Goal: Find contact information: Obtain details needed to contact an individual or organization

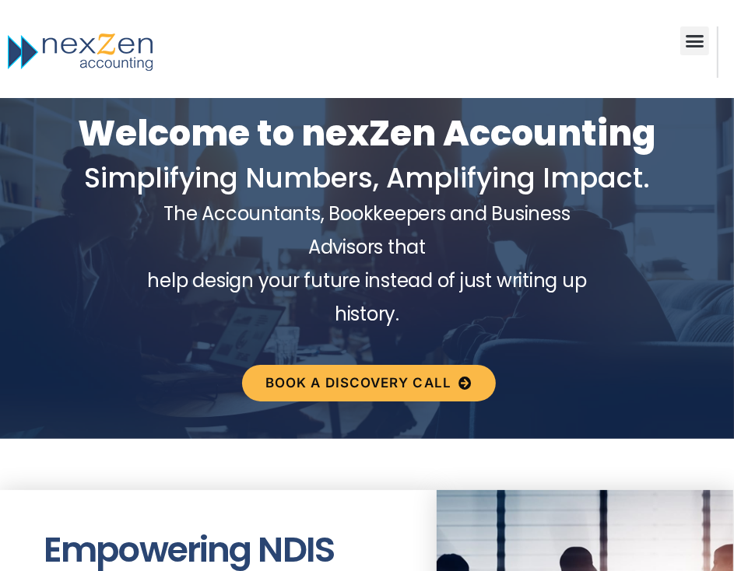
click at [676, 43] on div "Our Story Services New Business Set up Proactive Compliance Day to Day Accounti…" at bounding box center [365, 52] width 705 height 52
click at [684, 49] on div "Menu Toggle" at bounding box center [694, 41] width 29 height 30
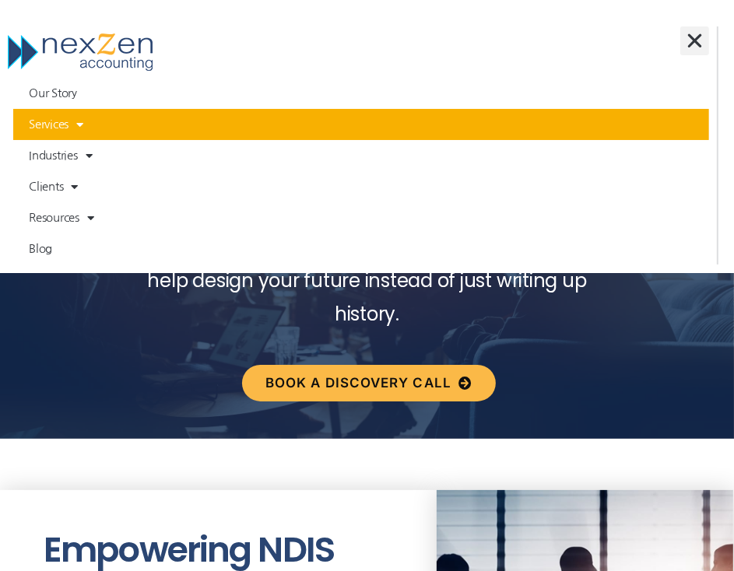
click at [81, 119] on span at bounding box center [76, 124] width 15 height 27
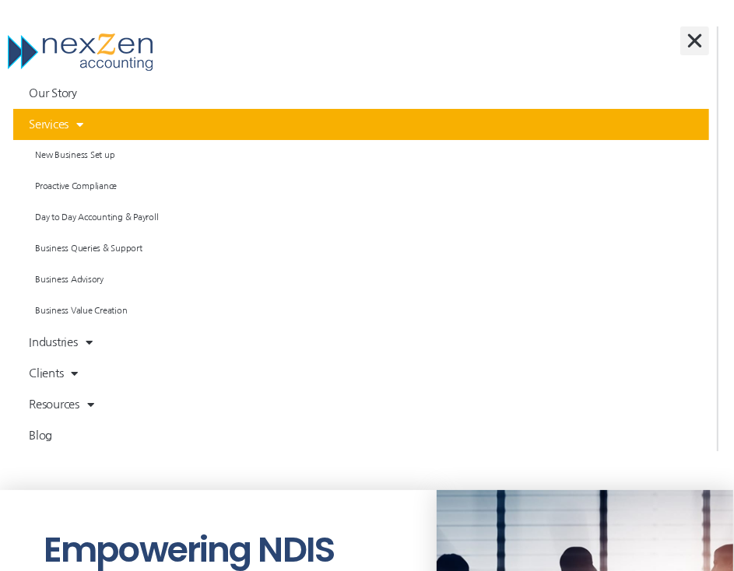
click at [81, 118] on span at bounding box center [76, 124] width 15 height 27
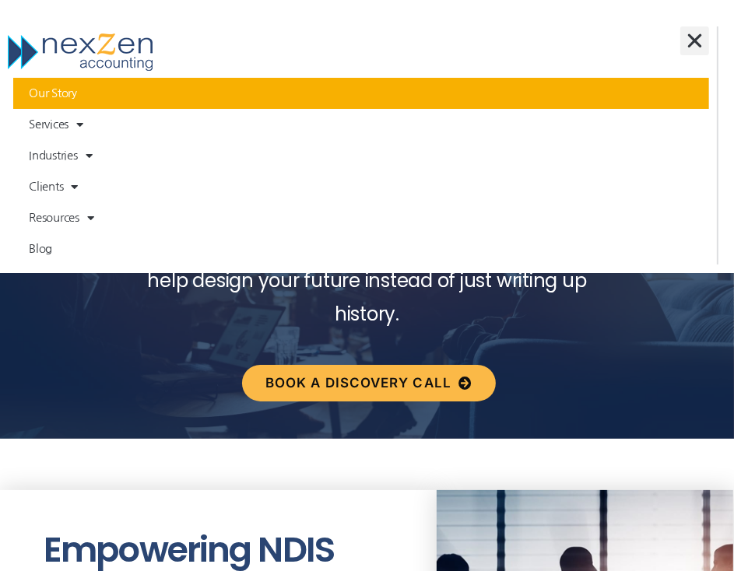
click at [93, 89] on link "Our Story" at bounding box center [361, 93] width 696 height 31
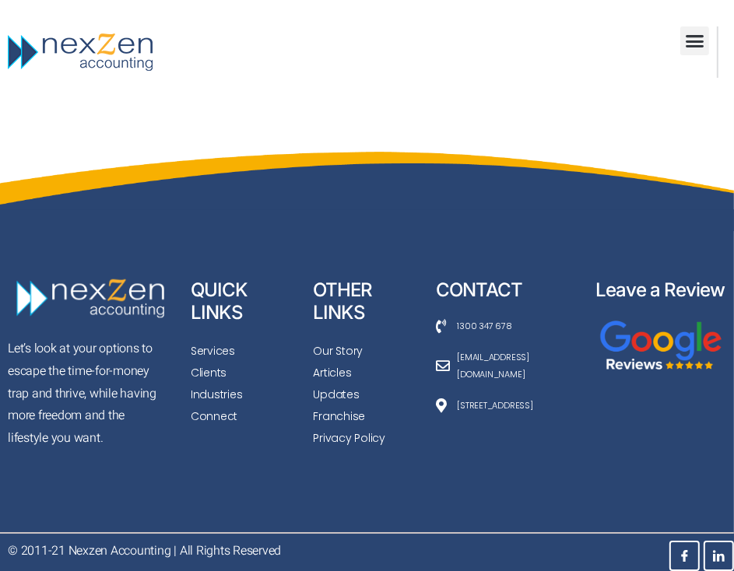
scroll to position [6742, 0]
click at [487, 357] on span "[EMAIL_ADDRESS][DOMAIN_NAME]" at bounding box center [517, 366] width 126 height 34
